Goal: Task Accomplishment & Management: Use online tool/utility

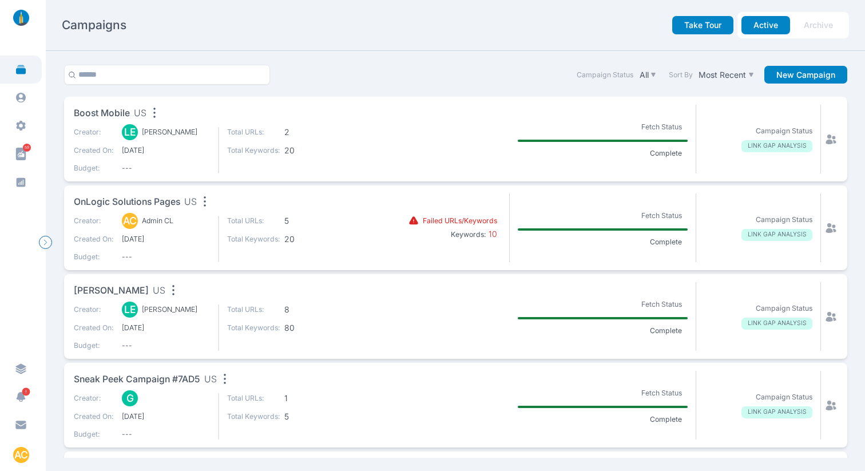
click at [94, 113] on span "Boost Mobile" at bounding box center [102, 113] width 56 height 14
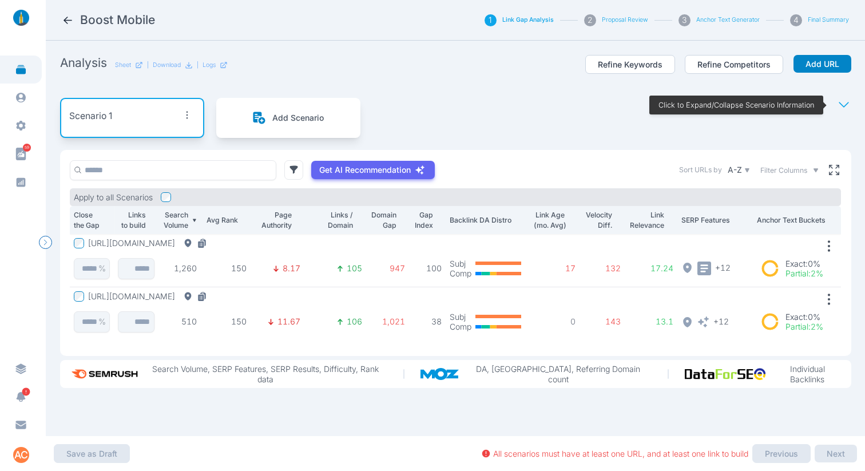
click at [211, 241] on button "[URL][DOMAIN_NAME]" at bounding box center [149, 243] width 123 height 10
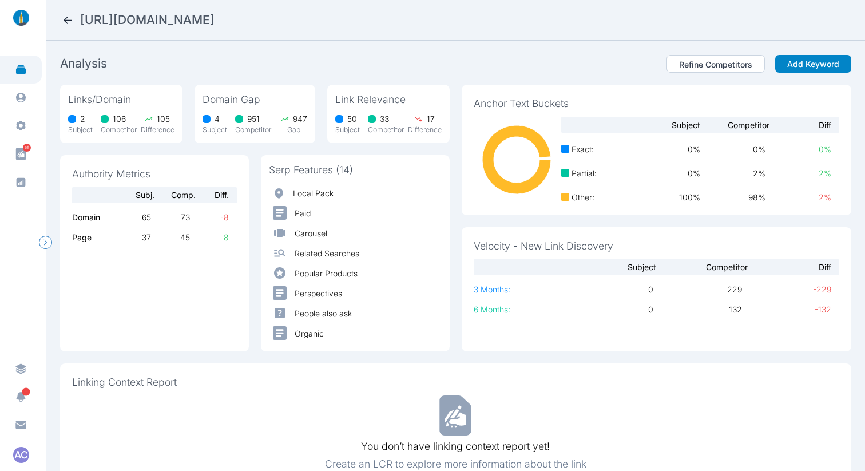
click at [70, 19] on icon at bounding box center [68, 20] width 12 height 12
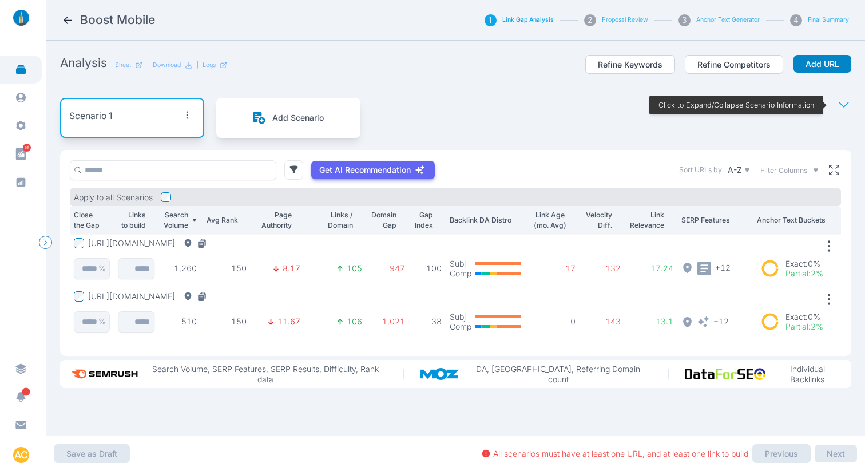
click at [457, 92] on div "Scenario 1 Add Scenario Click to Expand/Collapse Scenario Information" at bounding box center [456, 118] width 792 height 64
click at [211, 240] on button "[URL][DOMAIN_NAME]" at bounding box center [149, 243] width 123 height 10
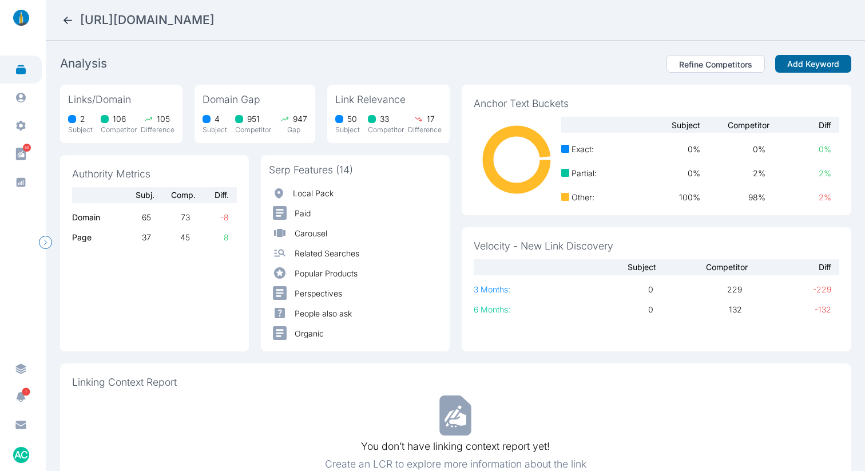
click at [793, 63] on button "Add Keyword" at bounding box center [814, 64] width 76 height 18
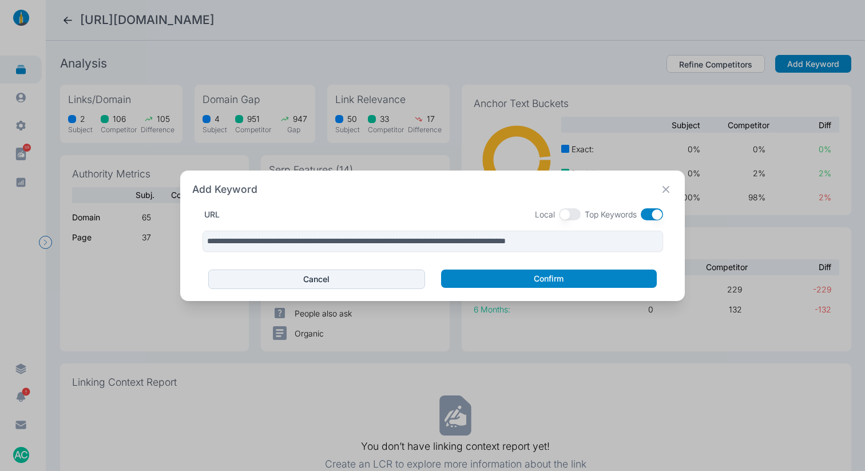
click at [653, 215] on button "button" at bounding box center [652, 214] width 22 height 12
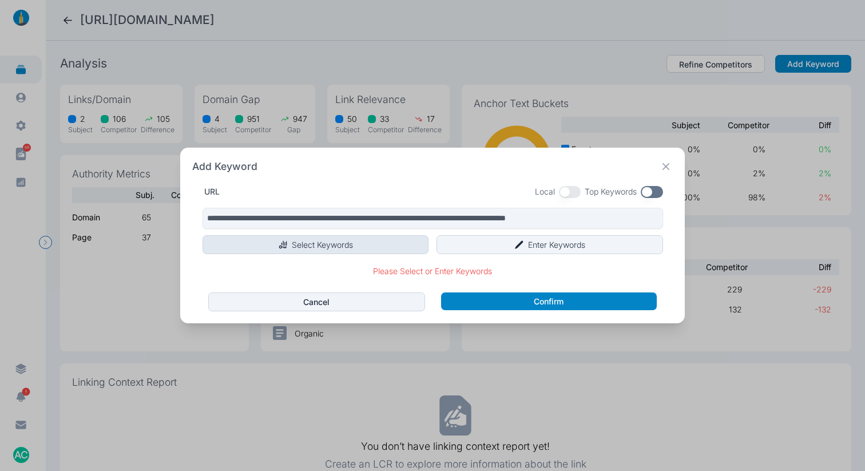
click at [328, 237] on button "Select Keywords" at bounding box center [316, 244] width 227 height 19
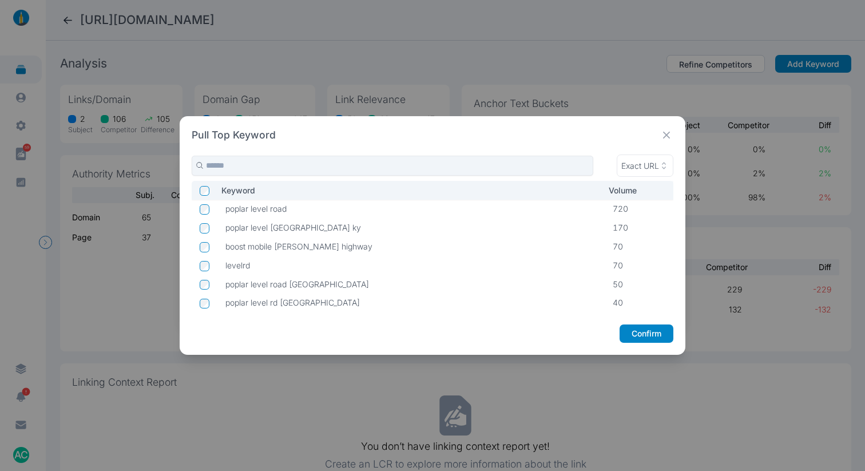
click at [673, 133] on icon at bounding box center [667, 135] width 14 height 14
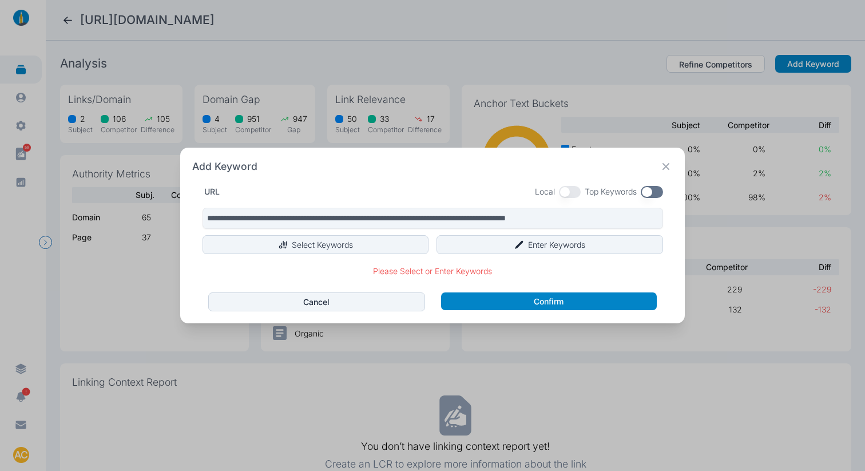
click at [574, 189] on button "button" at bounding box center [570, 192] width 22 height 12
click at [651, 192] on button "button" at bounding box center [652, 192] width 22 height 12
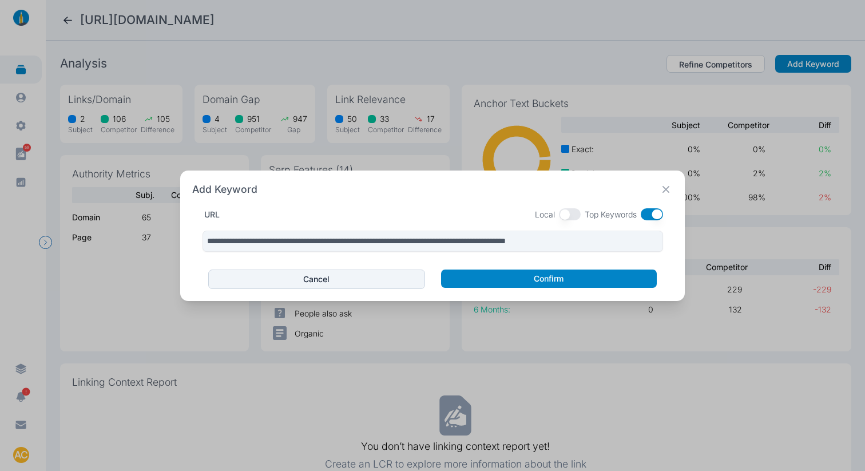
click at [567, 212] on button "button" at bounding box center [570, 214] width 22 height 12
click at [316, 279] on button "Cancel" at bounding box center [316, 279] width 217 height 19
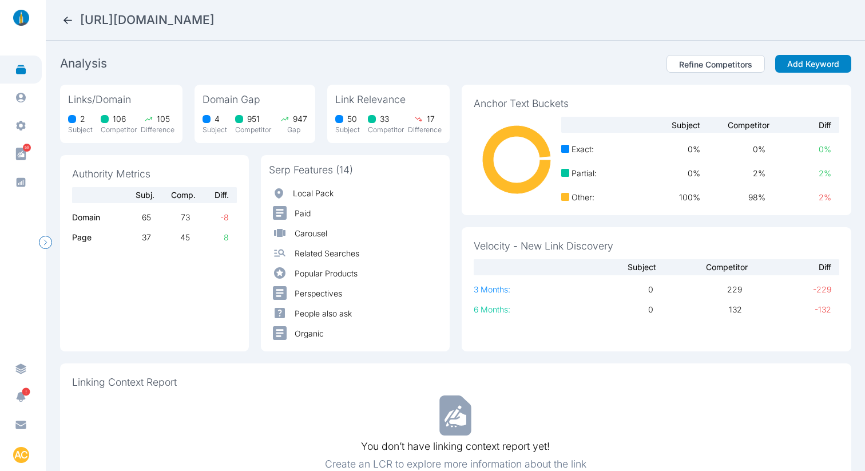
drag, startPoint x: 315, startPoint y: 18, endPoint x: 81, endPoint y: 21, distance: 234.1
click at [81, 21] on h2 "[URL][DOMAIN_NAME]" at bounding box center [147, 20] width 135 height 16
copy h2 "[URL][DOMAIN_NAME]"
click at [62, 20] on icon at bounding box center [68, 20] width 12 height 12
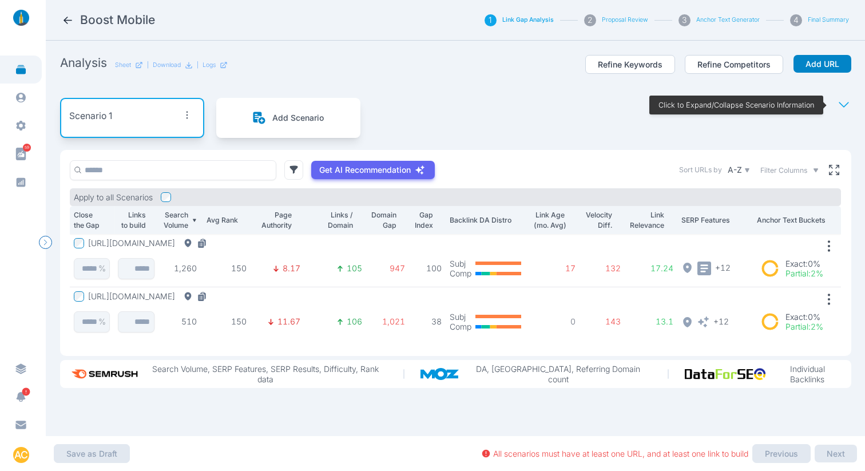
click at [837, 106] on icon at bounding box center [844, 105] width 14 height 14
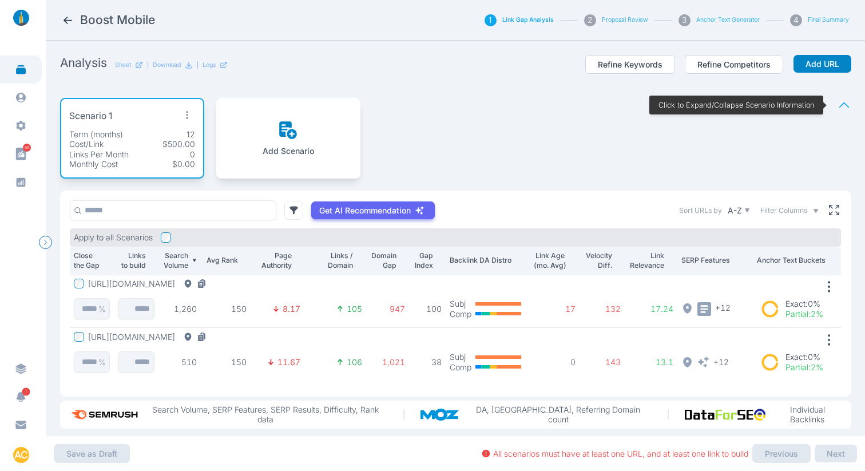
click at [840, 103] on icon at bounding box center [845, 104] width 10 height 5
